Goal: Task Accomplishment & Management: Manage account settings

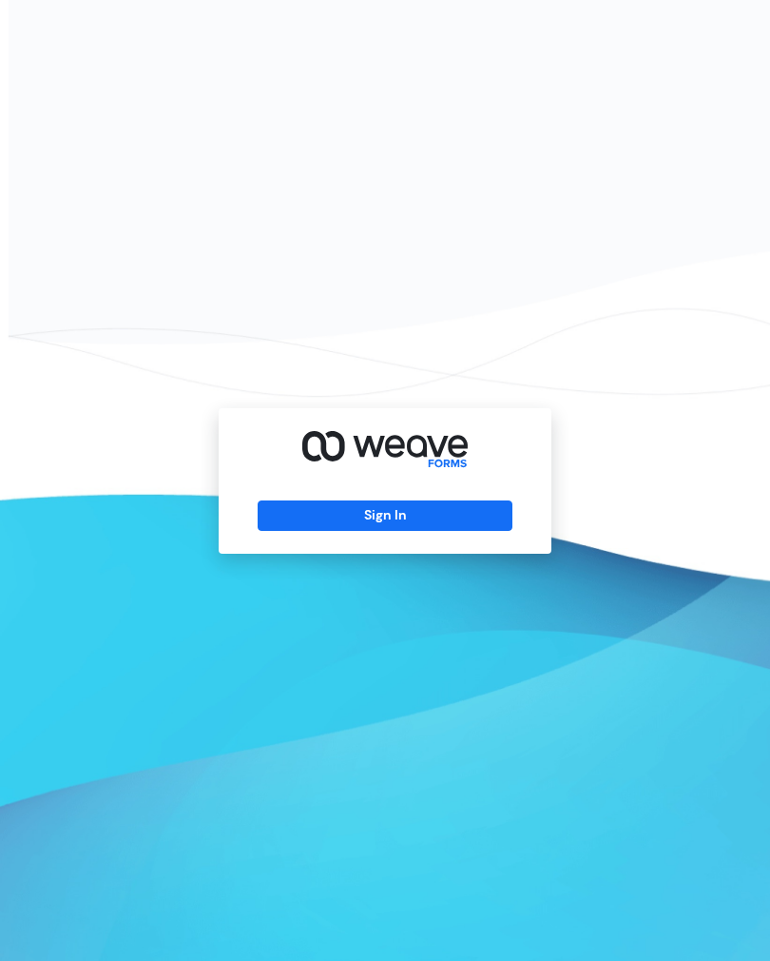
click at [397, 524] on button "Sign In" at bounding box center [385, 515] width 254 height 30
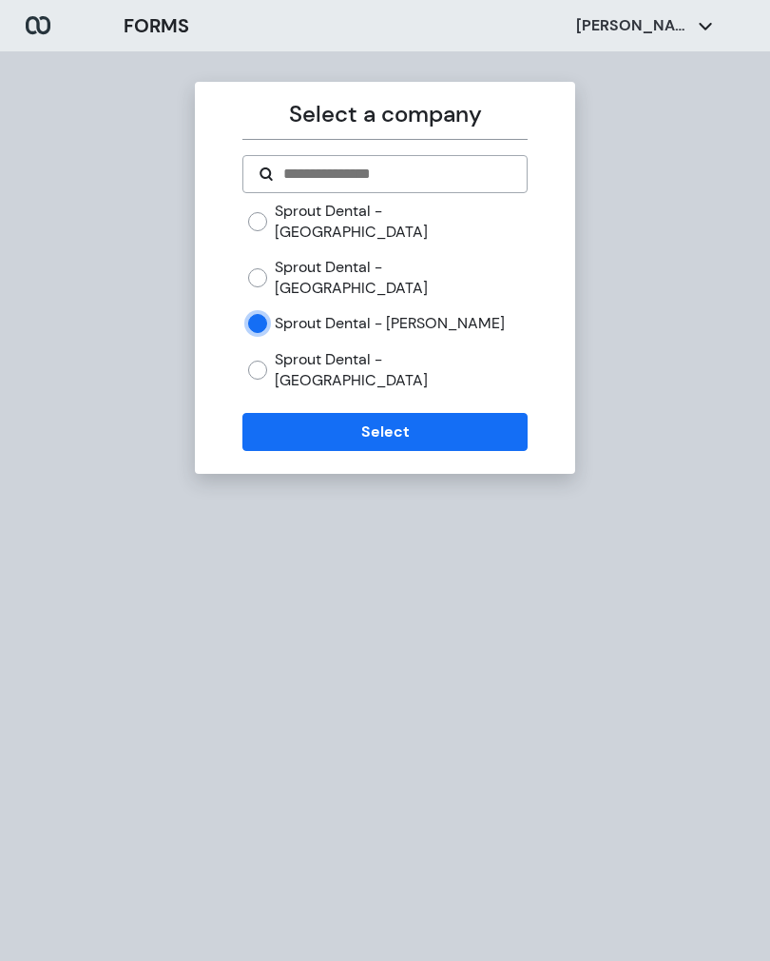
click at [410, 413] on button "Select" at bounding box center [385, 432] width 284 height 38
